Goal: Find specific page/section: Find specific page/section

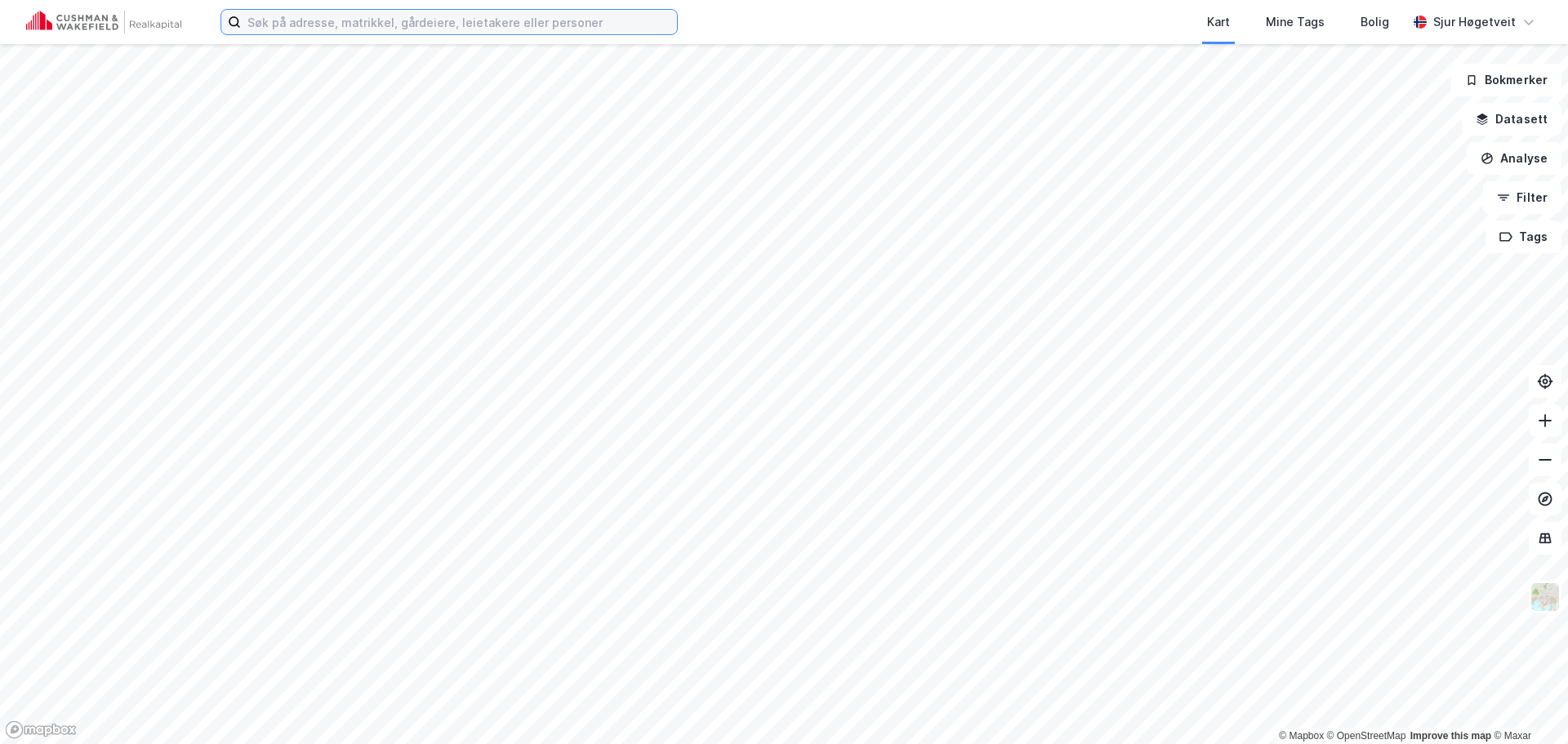
click at [559, 13] on input at bounding box center [459, 22] width 436 height 24
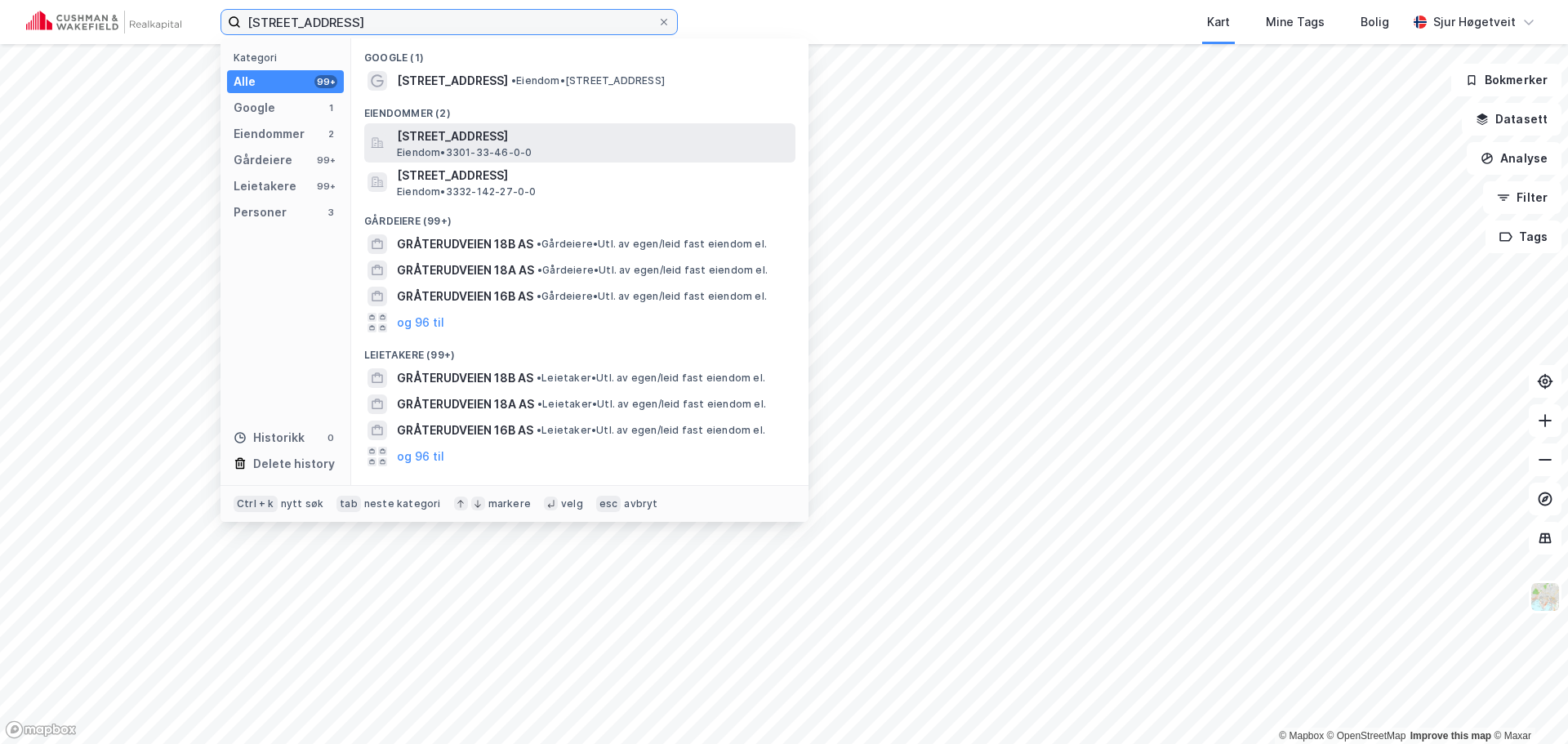
type input "[STREET_ADDRESS]"
click at [662, 127] on span "[STREET_ADDRESS]" at bounding box center [592, 136] width 392 height 20
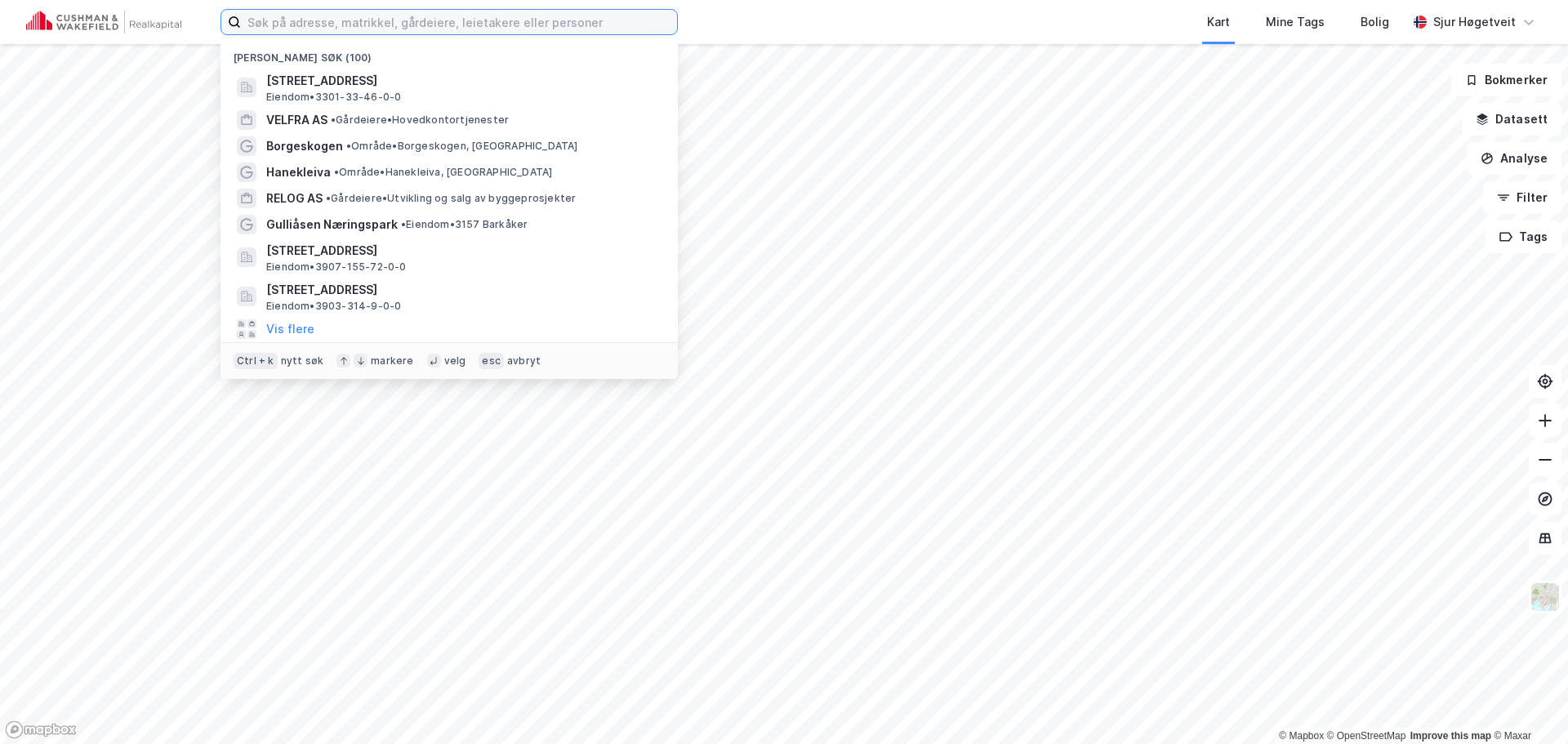
click at [522, 29] on input at bounding box center [459, 22] width 436 height 24
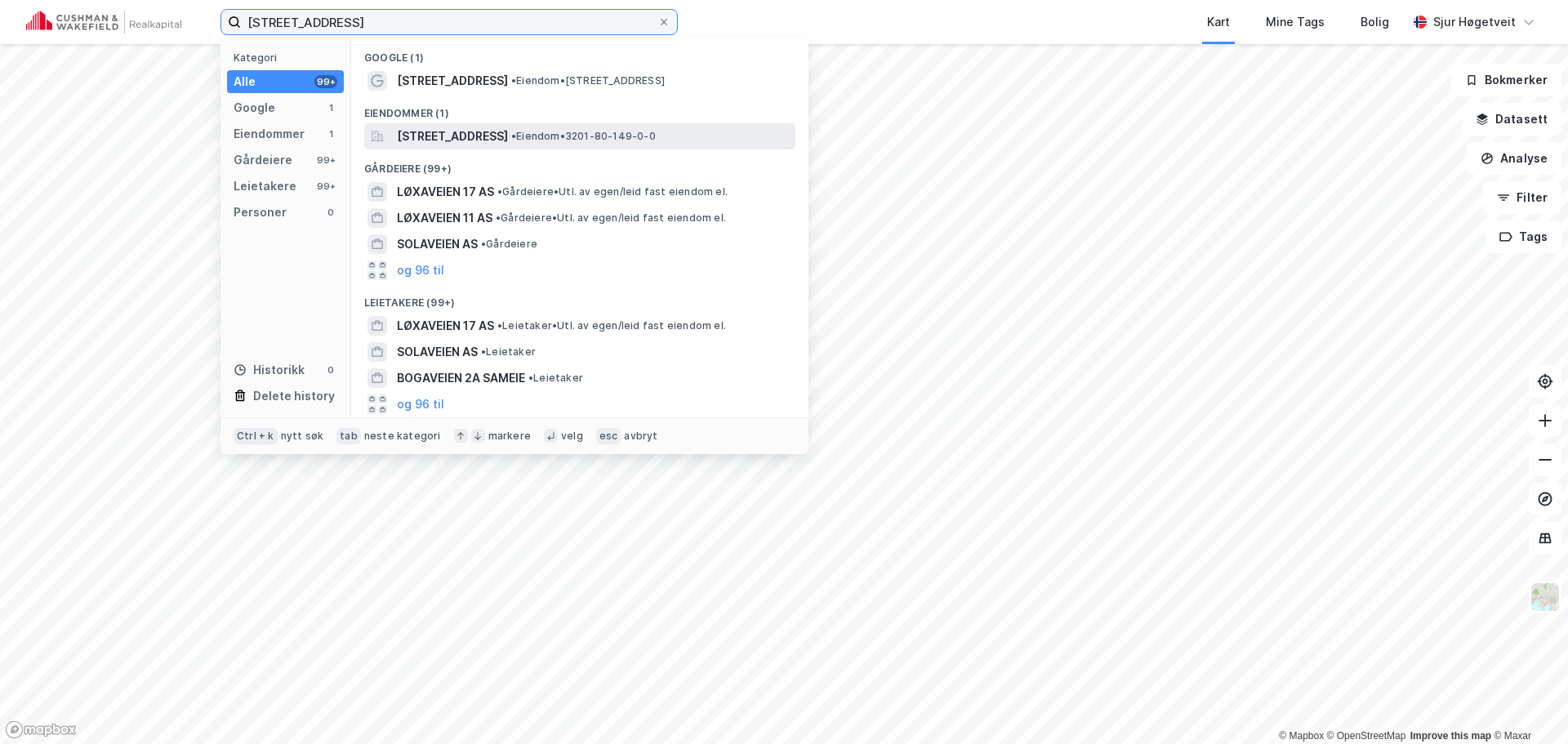
type input "løxaveien 17"
click at [508, 137] on span "Løxaveien 17, 1351, RUD, BÆRUM" at bounding box center [452, 136] width 111 height 20
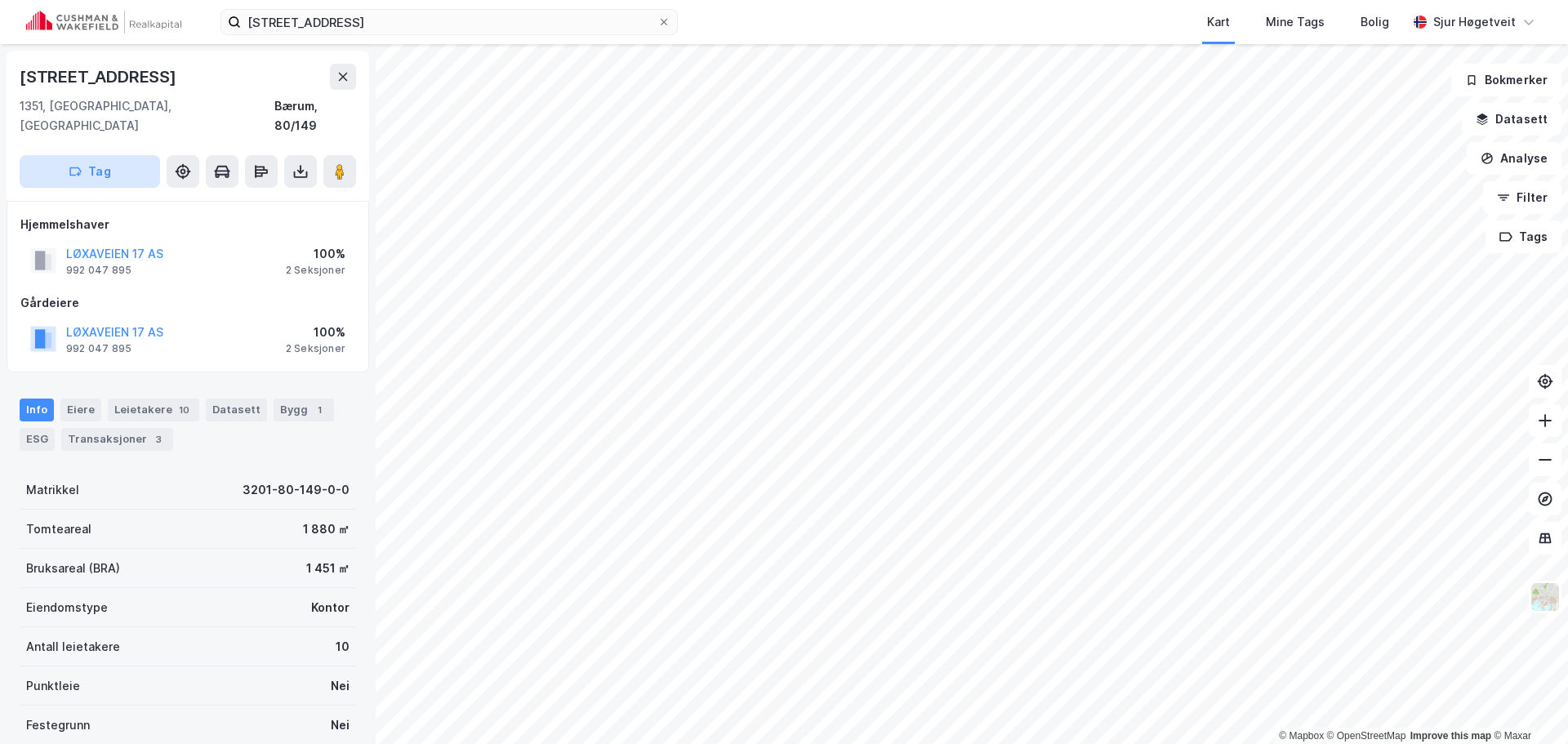
click at [141, 159] on button "Tag" at bounding box center [90, 172] width 141 height 33
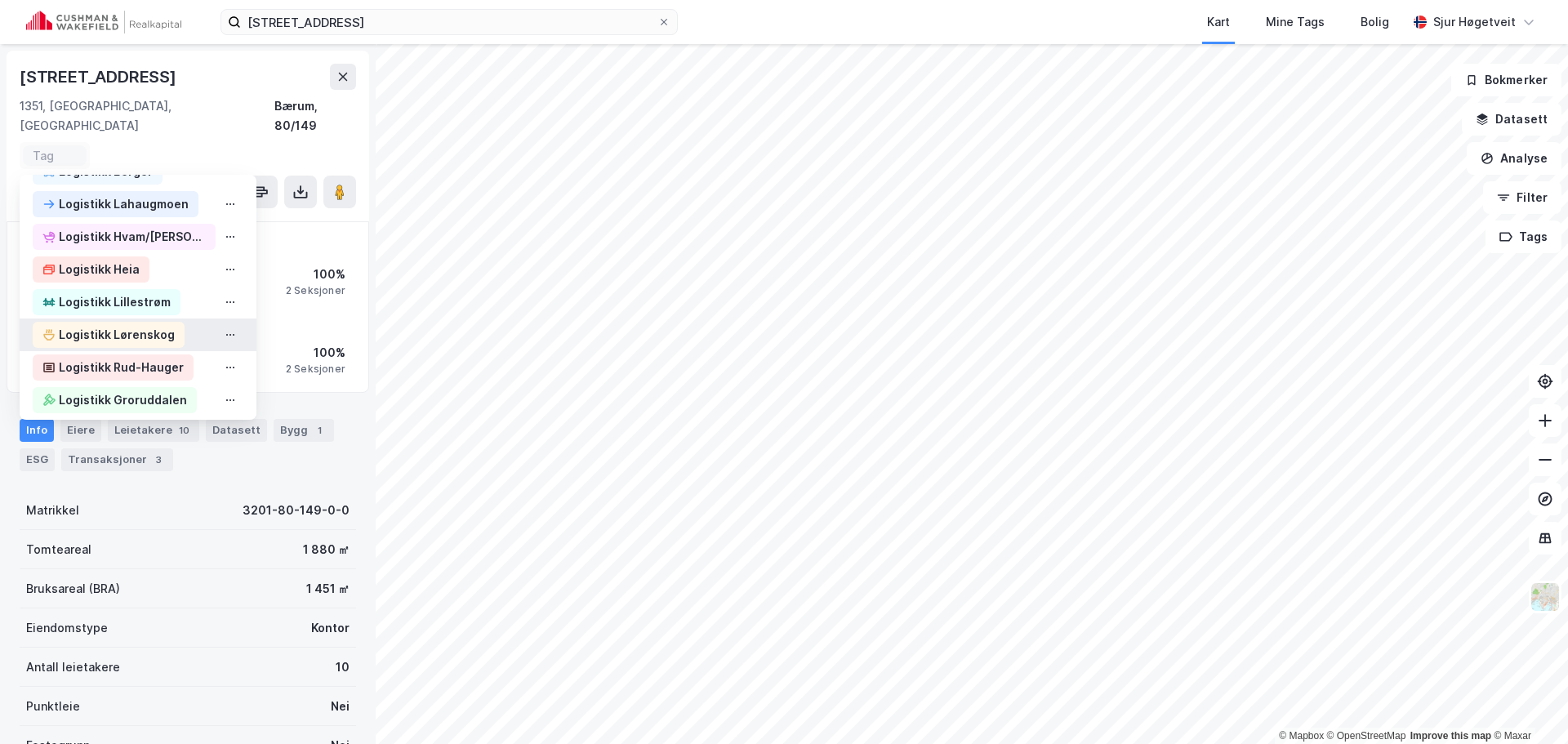
scroll to position [1307, 0]
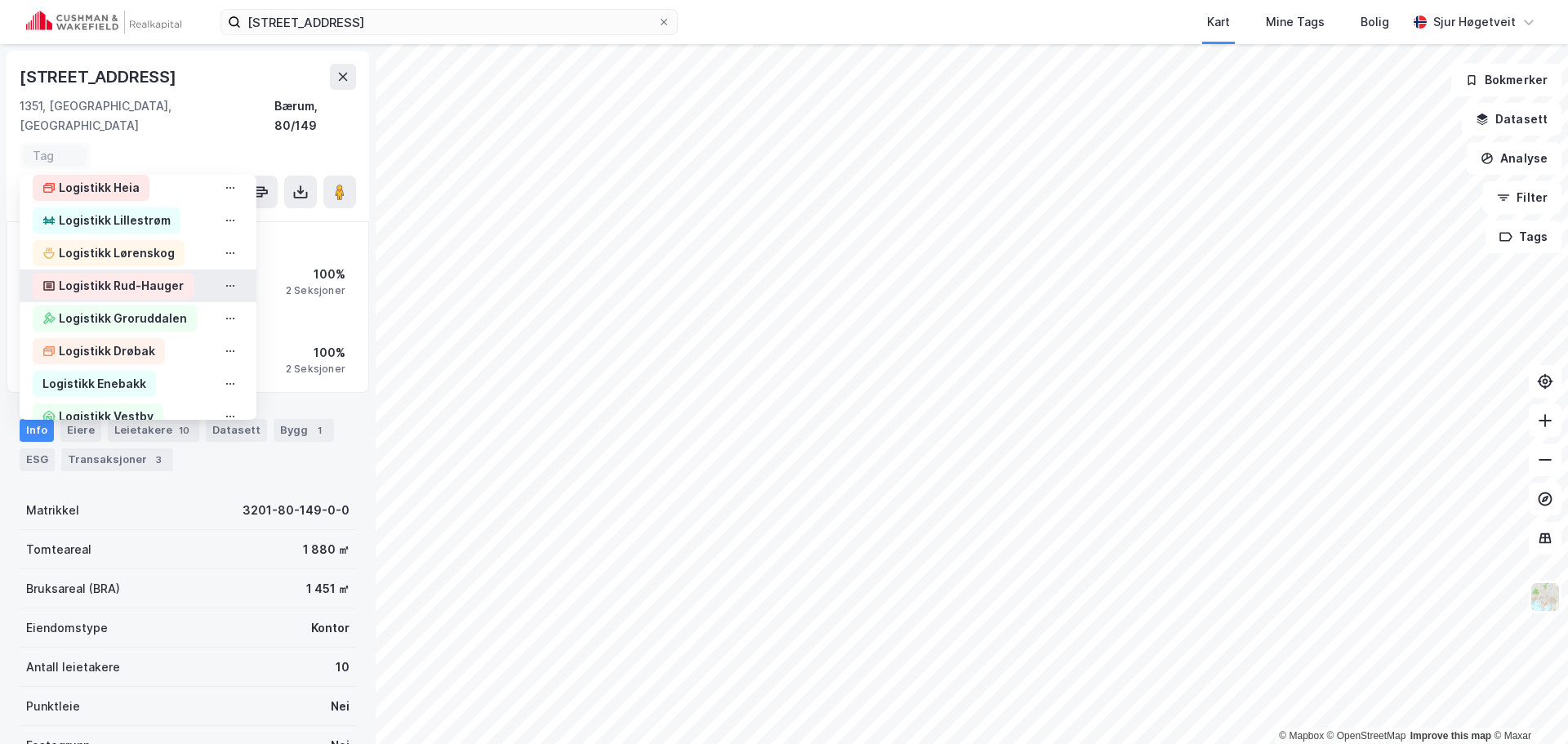
click at [175, 276] on div "Logistikk Rud-Hauger" at bounding box center [121, 285] width 125 height 20
